Goal: Task Accomplishment & Management: Use online tool/utility

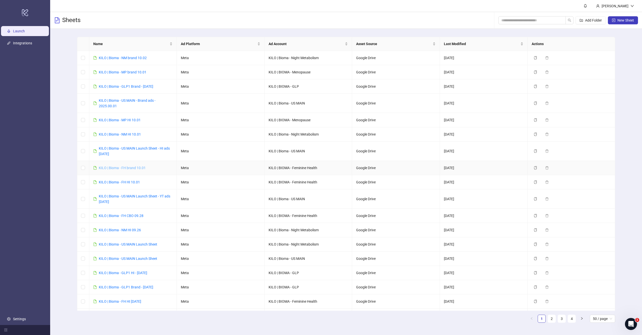
click at [131, 168] on link "KILO | Bioma - FH brand 10.01" at bounding box center [122, 168] width 47 height 4
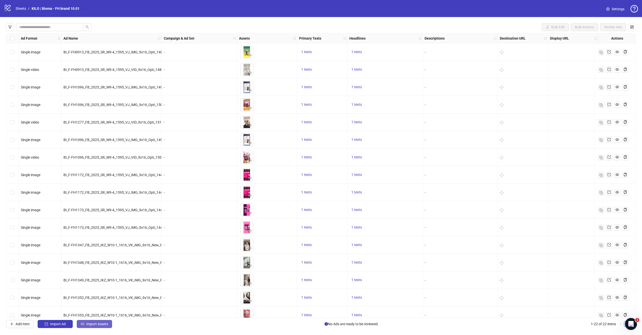
click at [88, 325] on span "Import Assets" at bounding box center [97, 324] width 22 height 4
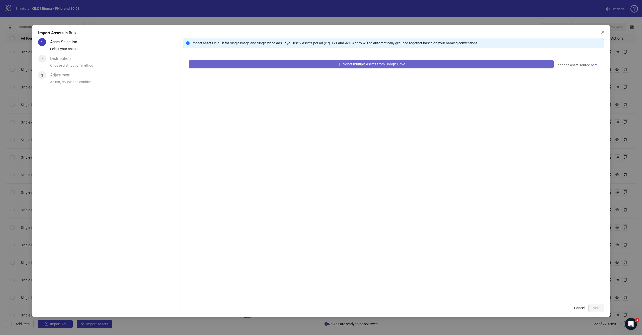
click at [322, 66] on button "Select multiple assets from Google Drive" at bounding box center [371, 64] width 365 height 8
click at [347, 65] on span "Select multiple assets from Google Drive" at bounding box center [374, 64] width 62 height 4
click at [321, 64] on button "Select multiple assets from Google Drive" at bounding box center [371, 64] width 365 height 8
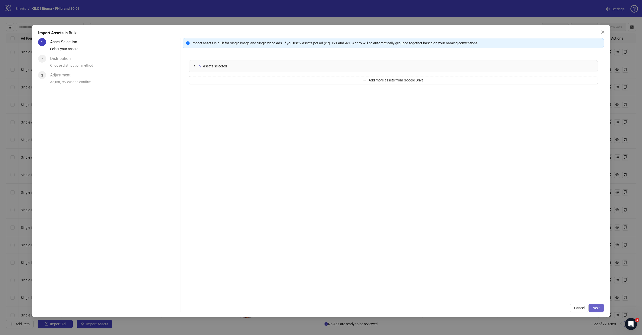
click at [596, 308] on span "Next" at bounding box center [595, 308] width 7 height 4
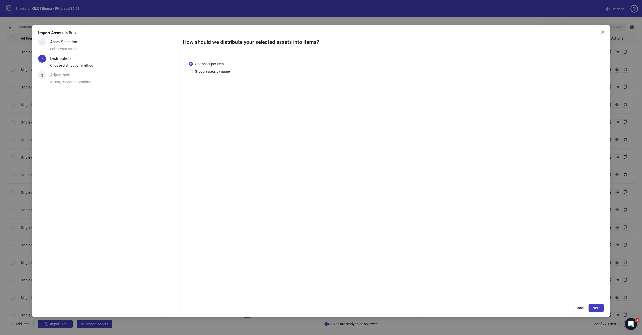
click at [596, 308] on span "Next" at bounding box center [595, 308] width 7 height 4
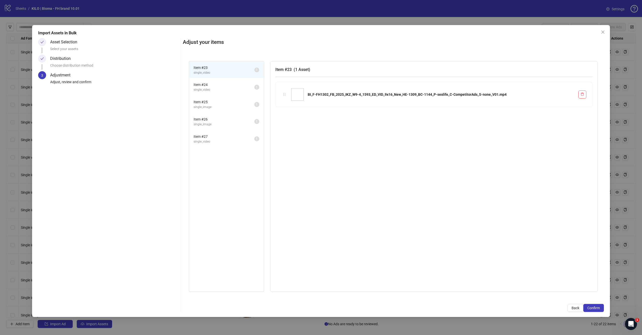
click at [596, 308] on span "Confirm" at bounding box center [593, 308] width 13 height 4
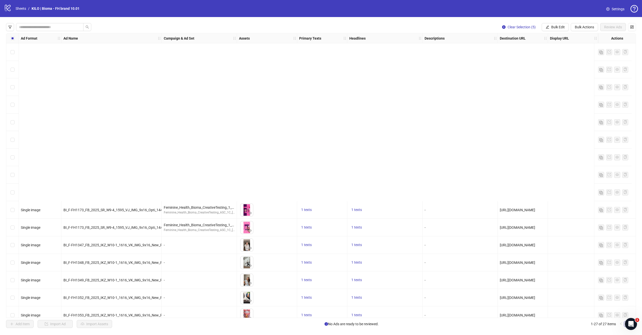
scroll to position [201, 0]
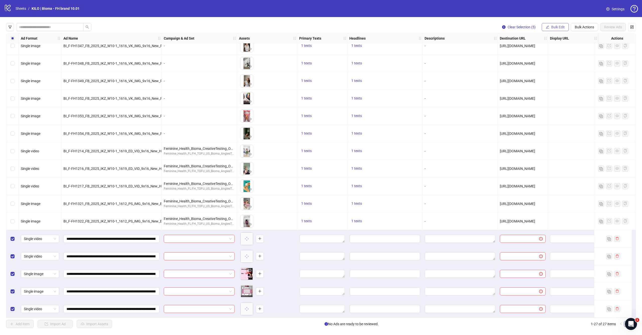
click at [556, 27] on span "Bulk Edit" at bounding box center [558, 27] width 14 height 4
click at [550, 51] on span "Campaign & Ad Set" at bounding box center [560, 53] width 30 height 6
click at [514, 48] on input "search" at bounding box center [539, 49] width 90 height 8
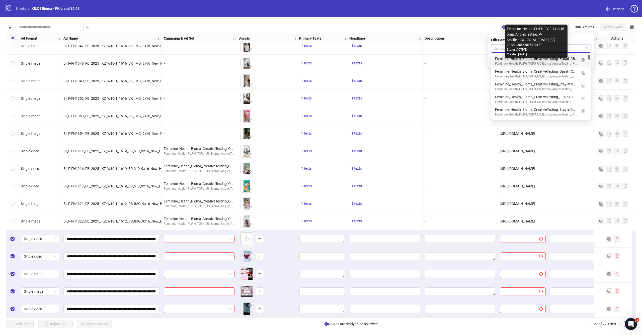
click at [515, 62] on div "Feminine_Health_FL:FH_TOFU_US_Bioma_AnglesTesting_P-Sexlife_CBO_7C_AL_[DATE] [E…" at bounding box center [536, 63] width 82 height 5
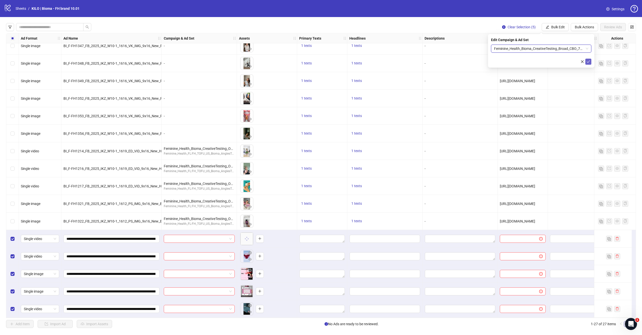
click at [587, 63] on icon "check" at bounding box center [588, 62] width 4 height 4
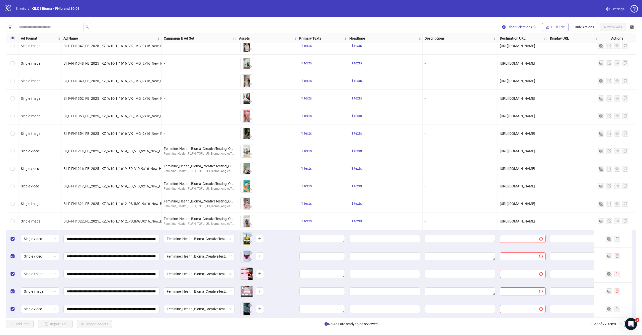
click at [562, 27] on span "Bulk Edit" at bounding box center [558, 27] width 14 height 4
click at [551, 87] on span "Destination URL" at bounding box center [560, 85] width 30 height 6
click at [518, 49] on input "text" at bounding box center [539, 49] width 90 height 6
paste input "**********"
type input "**********"
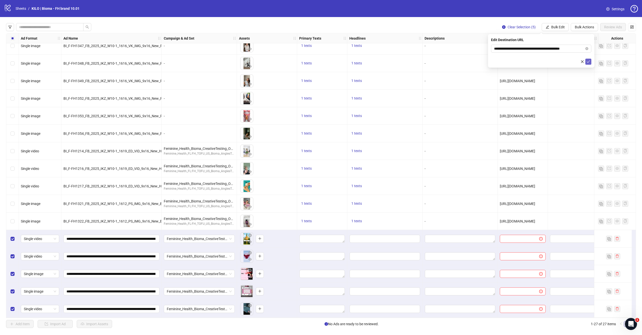
click at [588, 61] on icon "check" at bounding box center [588, 62] width 4 height 4
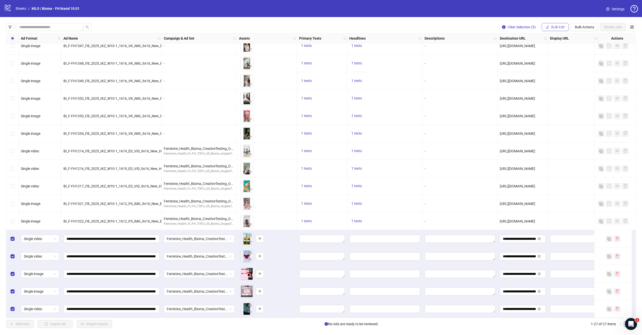
click at [554, 25] on span "Bulk Edit" at bounding box center [558, 27] width 14 height 4
click at [553, 61] on span "Primary Texts" at bounding box center [560, 61] width 30 height 6
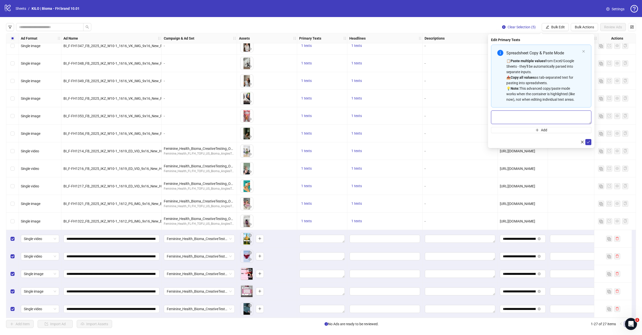
click at [539, 116] on textarea "Multi-text input container - paste or copy values" at bounding box center [541, 118] width 100 height 14
paste textarea "**********"
type textarea "**********"
click at [588, 143] on icon "check" at bounding box center [588, 142] width 4 height 4
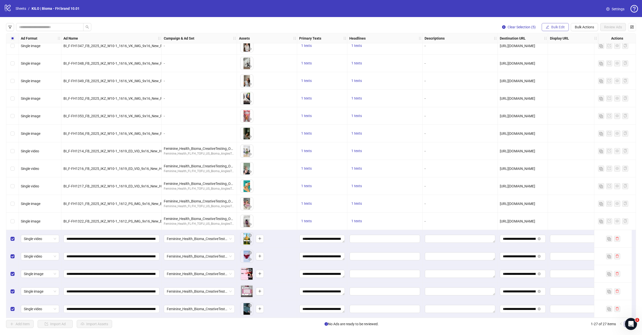
click at [552, 27] on span "Bulk Edit" at bounding box center [558, 27] width 14 height 4
click at [550, 70] on span "Headlines" at bounding box center [560, 69] width 30 height 6
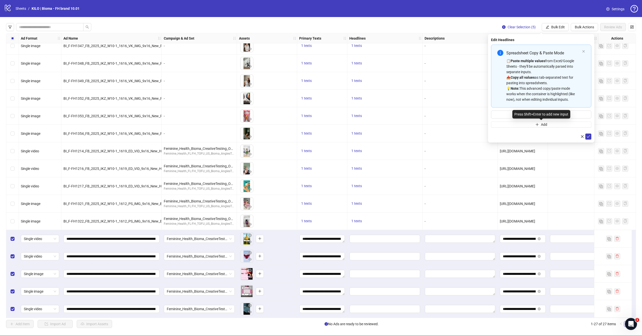
click at [536, 115] on div "Press Shift+Enter to add new input" at bounding box center [541, 114] width 58 height 9
click at [510, 116] on input "Multi-input container - paste or copy values" at bounding box center [541, 115] width 100 height 8
paste input "**********"
type input "**********"
click at [587, 135] on icon "check" at bounding box center [588, 137] width 4 height 4
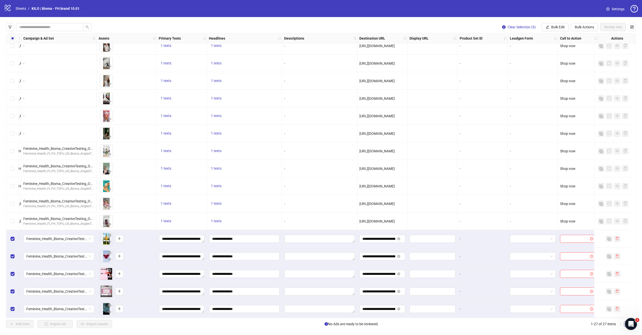
scroll to position [201, 144]
click at [557, 26] on span "Bulk Edit" at bounding box center [558, 27] width 14 height 4
click at [554, 109] on span "Call to Action" at bounding box center [560, 110] width 30 height 6
click at [548, 49] on input "search" at bounding box center [539, 49] width 90 height 8
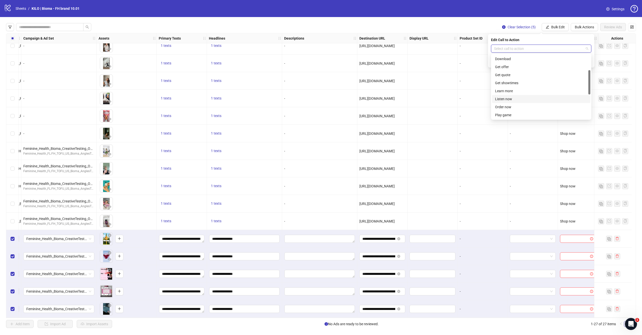
scroll to position [78, 0]
click at [508, 99] on div "Shop now" at bounding box center [541, 101] width 92 height 6
click at [587, 60] on icon "check" at bounding box center [588, 62] width 4 height 4
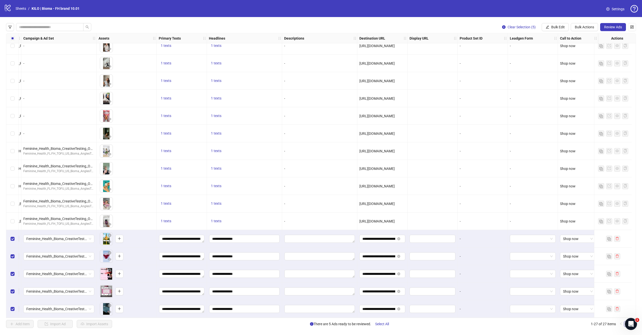
scroll to position [0, 0]
click at [617, 25] on button "Review Ads" at bounding box center [613, 27] width 26 height 8
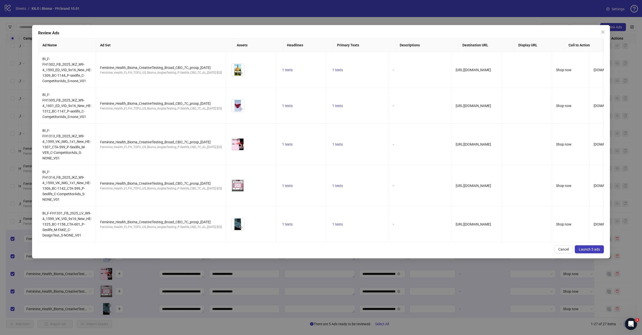
click at [587, 247] on button "Launch 5 ads" at bounding box center [588, 249] width 29 height 8
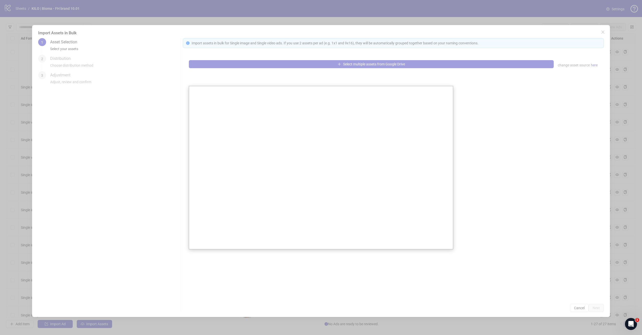
scroll to position [63, 0]
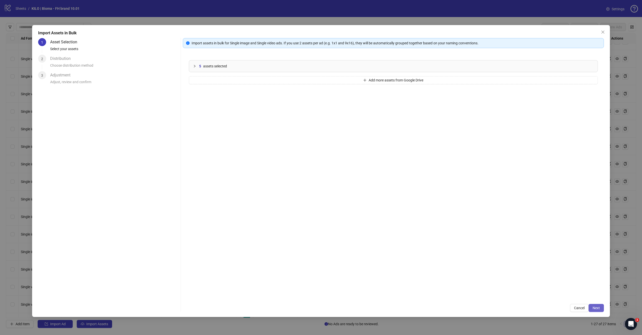
click at [599, 307] on button "Next" at bounding box center [595, 308] width 15 height 8
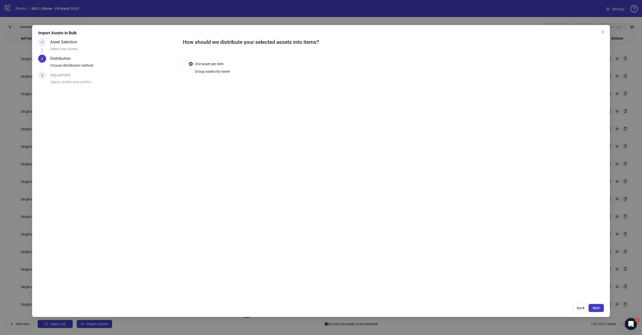
click at [599, 307] on button "Next" at bounding box center [595, 308] width 15 height 8
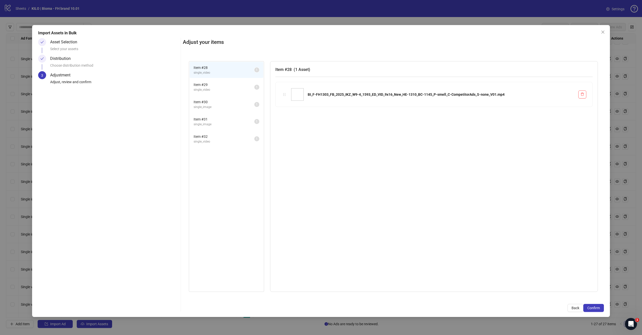
click at [599, 307] on button "Confirm" at bounding box center [593, 308] width 21 height 8
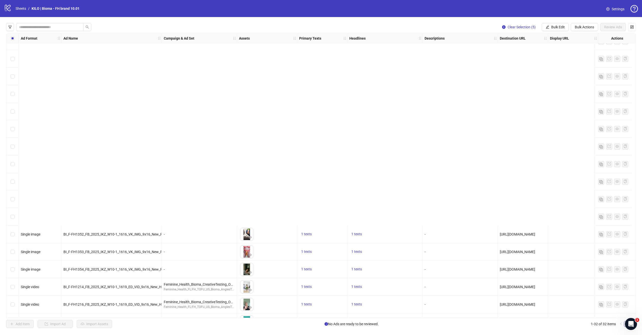
scroll to position [289, 0]
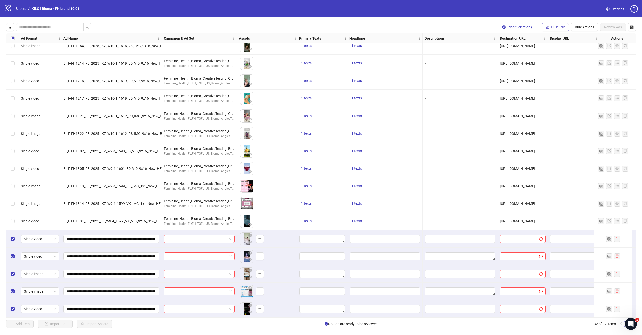
click at [560, 28] on span "Bulk Edit" at bounding box center [558, 27] width 14 height 4
click at [548, 52] on span "Campaign & Ad Set" at bounding box center [560, 53] width 30 height 6
click at [536, 48] on input "search" at bounding box center [539, 49] width 90 height 8
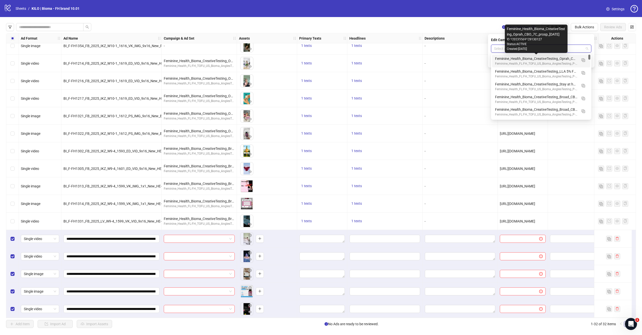
click at [534, 57] on div "Feminine_Health_Bioma_CreativeTesting_Oprah_CBO_7C_prosp_[DATE]" at bounding box center [536, 59] width 82 height 6
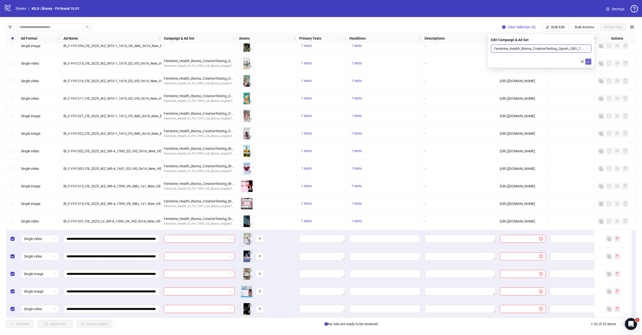
click at [588, 63] on icon "check" at bounding box center [588, 62] width 4 height 4
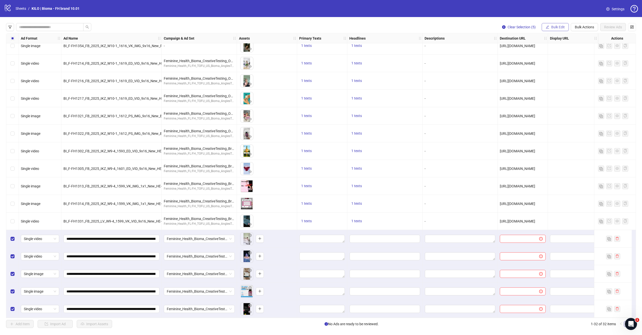
click at [562, 28] on span "Bulk Edit" at bounding box center [558, 27] width 14 height 4
click at [557, 61] on span "Primary Texts" at bounding box center [560, 61] width 30 height 6
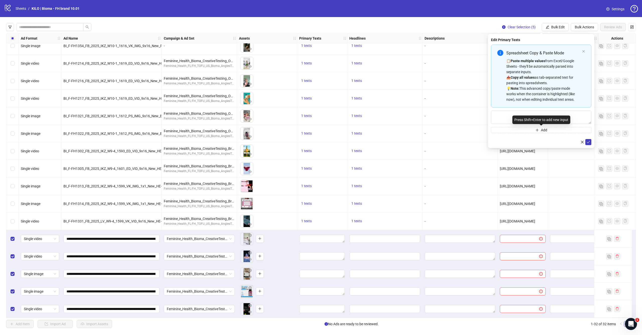
click at [532, 119] on div "Press Shift+Enter to add new input" at bounding box center [541, 120] width 58 height 9
click at [511, 115] on textarea "Multi-text input container - paste or copy values" at bounding box center [541, 118] width 100 height 14
paste textarea "**********"
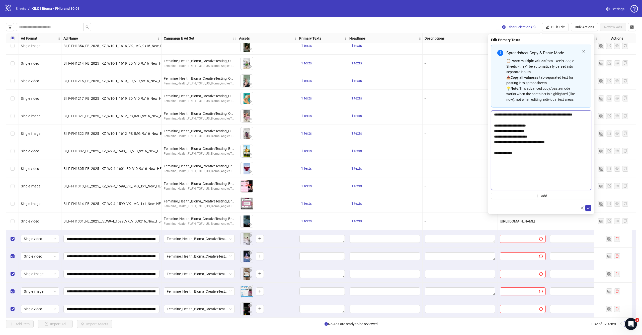
click at [593, 188] on div "**********" at bounding box center [541, 124] width 106 height 180
click at [549, 115] on textarea "**********" at bounding box center [541, 150] width 100 height 79
type textarea "**********"
click at [588, 207] on icon "check" at bounding box center [588, 208] width 4 height 4
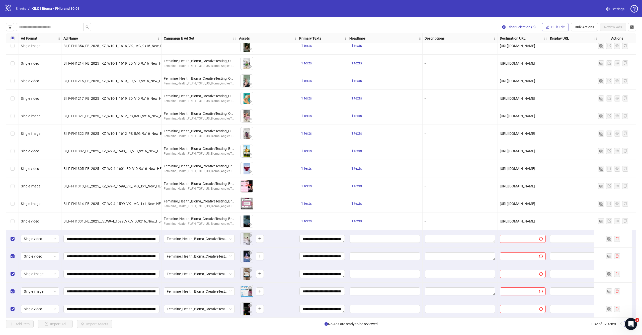
click at [551, 27] on span "Bulk Edit" at bounding box center [558, 27] width 14 height 4
click at [553, 69] on span "Headlines" at bounding box center [560, 69] width 30 height 6
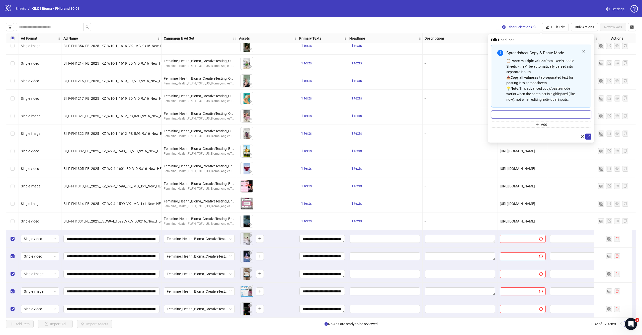
click at [510, 114] on input "Multi-input container - paste or copy values" at bounding box center [541, 115] width 100 height 8
paste input "**********"
type input "**********"
click at [589, 137] on icon "check" at bounding box center [588, 137] width 4 height 4
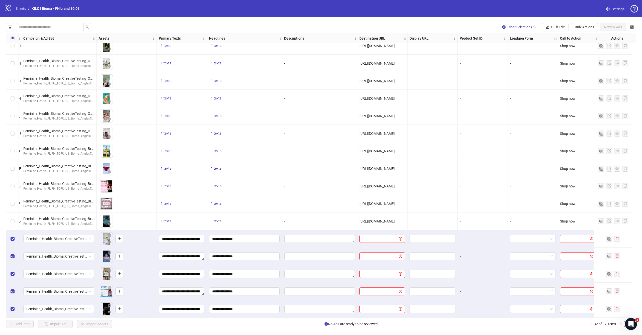
scroll to position [289, 144]
click at [548, 26] on icon "edit" at bounding box center [547, 27] width 4 height 4
click at [551, 71] on span "Headlines" at bounding box center [560, 69] width 30 height 6
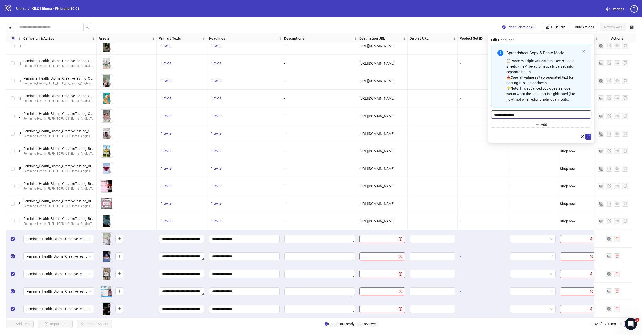
click at [533, 117] on input "**********" at bounding box center [541, 115] width 100 height 8
paste input "Multi-input container - paste or copy values"
type input "**********"
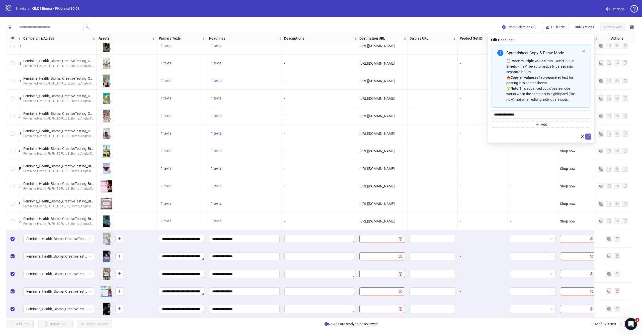
click at [588, 137] on icon "check" at bounding box center [588, 137] width 4 height 4
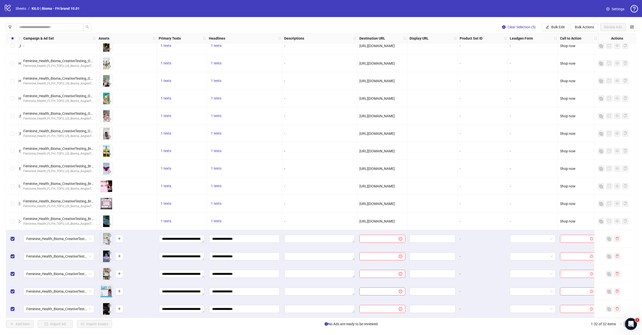
scroll to position [0, 0]
click at [559, 26] on span "Bulk Edit" at bounding box center [558, 27] width 14 height 4
click at [548, 86] on span "Destination URL" at bounding box center [560, 85] width 30 height 6
click at [532, 46] on input "text" at bounding box center [539, 49] width 90 height 6
paste input "**********"
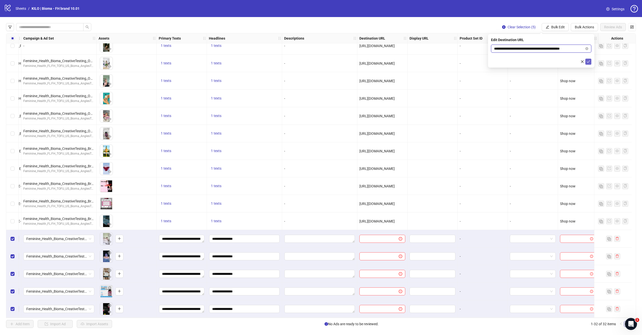
type input "**********"
click at [586, 60] on button "submit" at bounding box center [588, 62] width 6 height 6
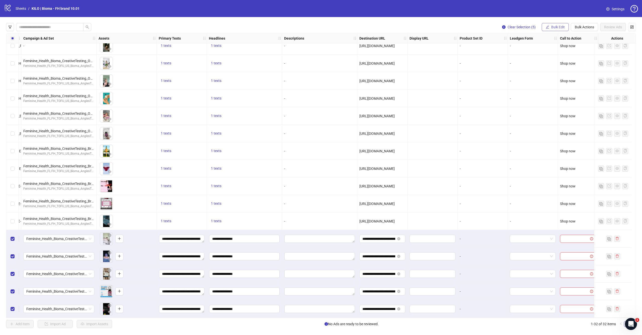
click at [555, 30] on button "Bulk Edit" at bounding box center [554, 27] width 27 height 8
click at [552, 107] on span "Call to Action" at bounding box center [560, 110] width 30 height 6
click at [515, 48] on input "search" at bounding box center [539, 49] width 90 height 8
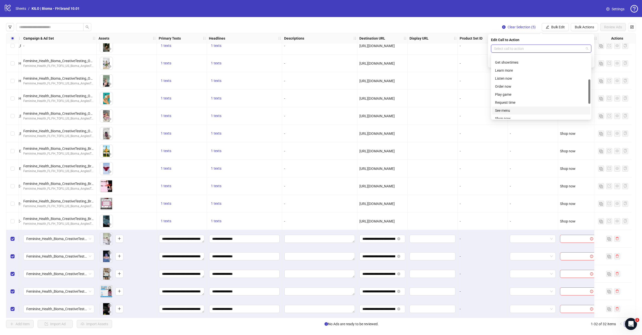
scroll to position [70, 0]
click at [508, 111] on div "Shop now" at bounding box center [541, 109] width 92 height 6
click at [590, 60] on button "submit" at bounding box center [588, 62] width 6 height 6
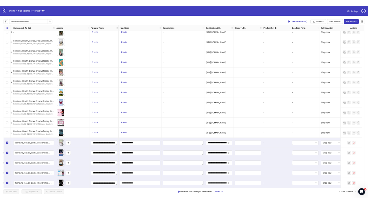
scroll to position [287, 144]
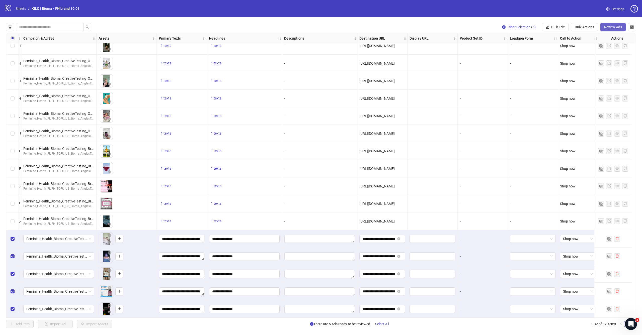
click at [613, 30] on button "Review Ads" at bounding box center [613, 27] width 26 height 8
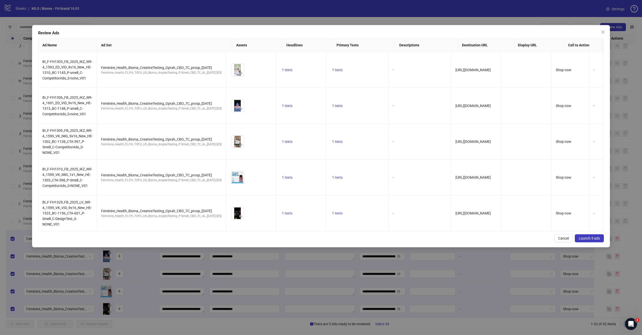
click at [599, 239] on span "Launch 5 ads" at bounding box center [588, 238] width 21 height 4
